Goal: Information Seeking & Learning: Stay updated

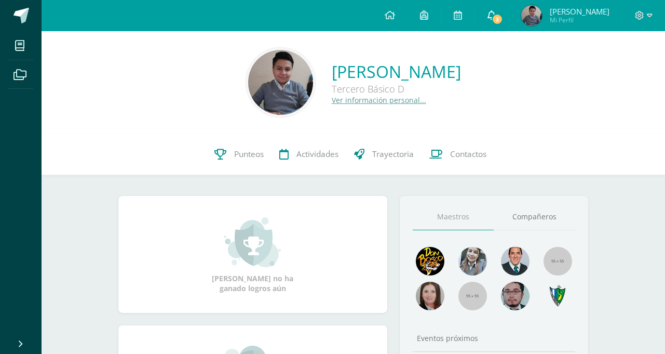
click at [496, 19] on icon at bounding box center [492, 14] width 8 height 9
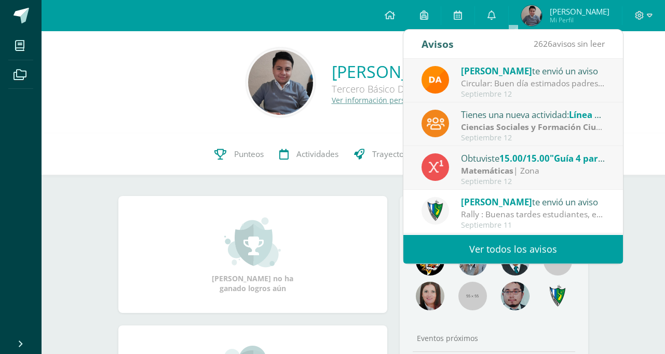
click at [496, 128] on strong "Ciencias Sociales y Formación Ciudadana e Interculturalidad" at bounding box center [582, 126] width 243 height 11
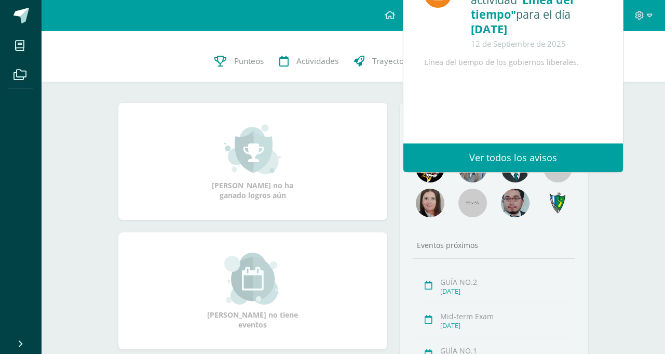
scroll to position [104, 0]
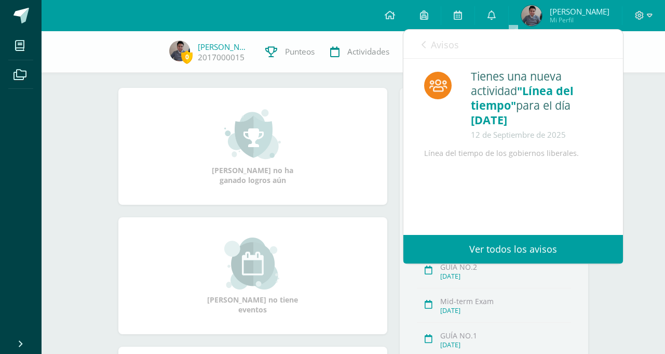
click at [433, 41] on span "Avisos" at bounding box center [445, 44] width 28 height 12
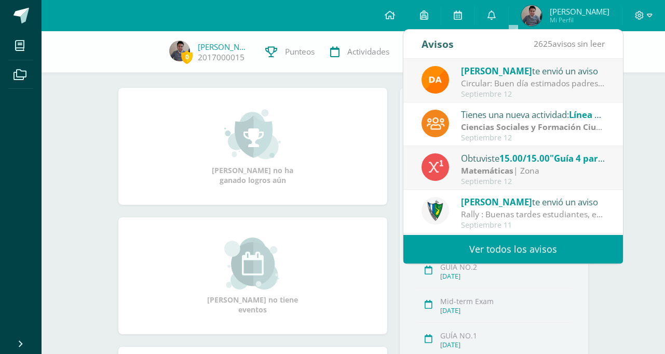
click at [483, 106] on div "Tienes una nueva actividad: Línea del tiempo Ciencias Sociales y Formación Ciud…" at bounding box center [514, 124] width 220 height 44
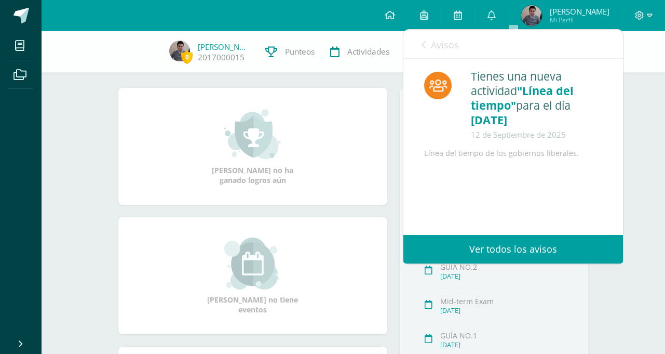
click at [430, 47] on link "Avisos" at bounding box center [440, 45] width 37 height 30
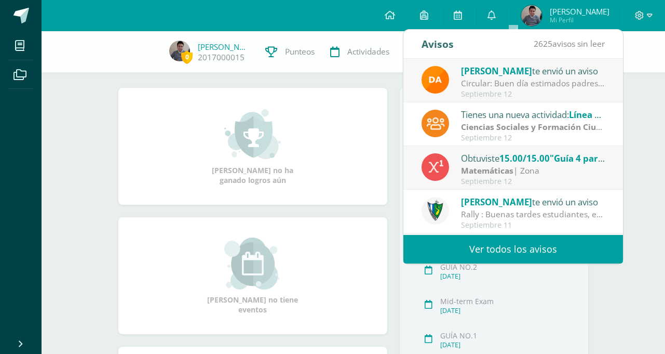
click at [462, 78] on div "Circular: Buen día estimados padres de familia, por este medio les envío un cor…" at bounding box center [533, 83] width 144 height 12
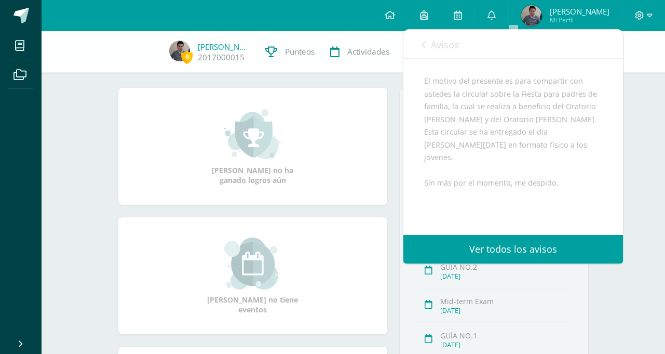
scroll to position [191, 0]
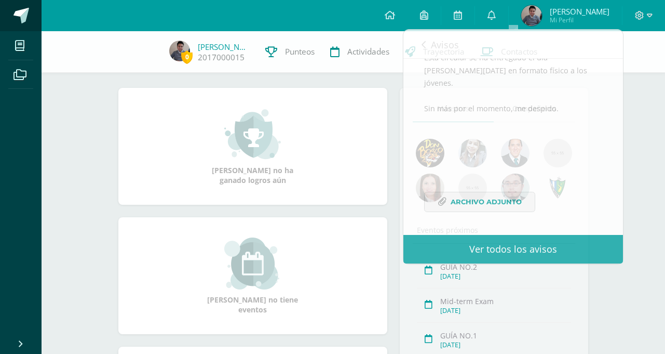
click at [8, 12] on link at bounding box center [21, 15] width 42 height 31
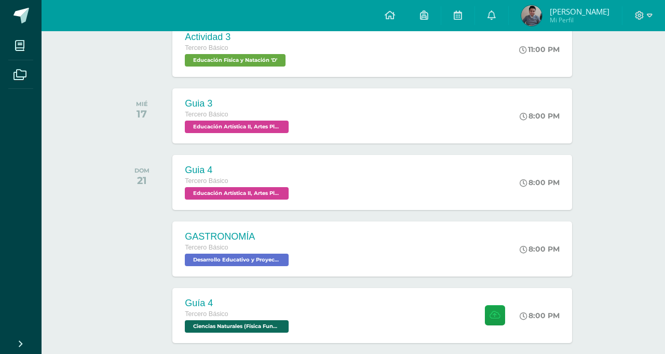
scroll to position [408, 0]
